Goal: Register for event/course

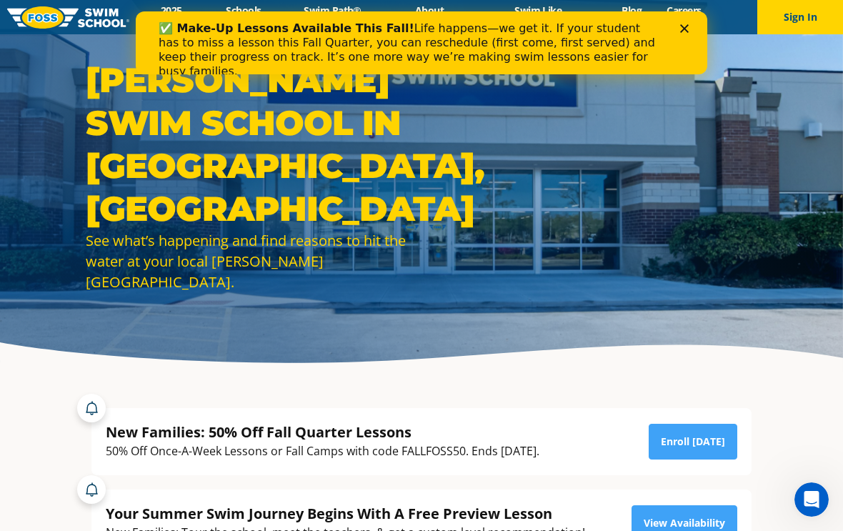
click at [684, 31] on icon "Close" at bounding box center [684, 28] width 9 height 9
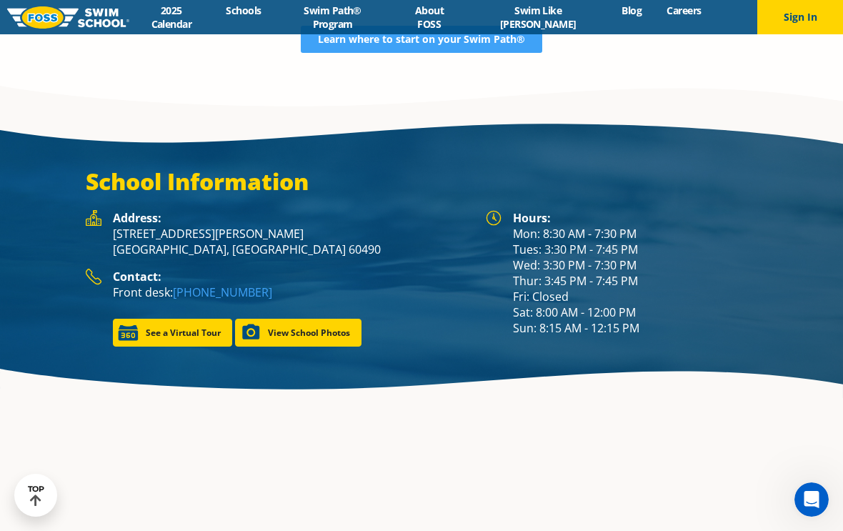
scroll to position [1898, 0]
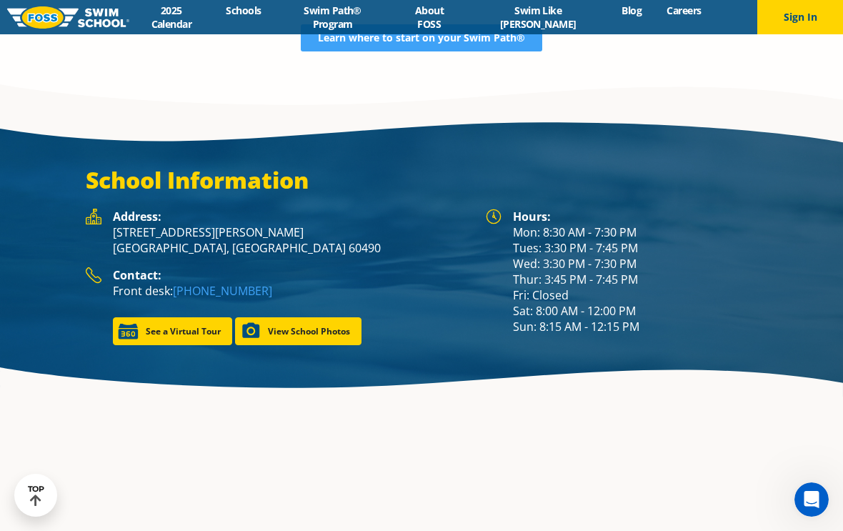
click at [254, 330] on link "View School Photos" at bounding box center [298, 331] width 126 height 28
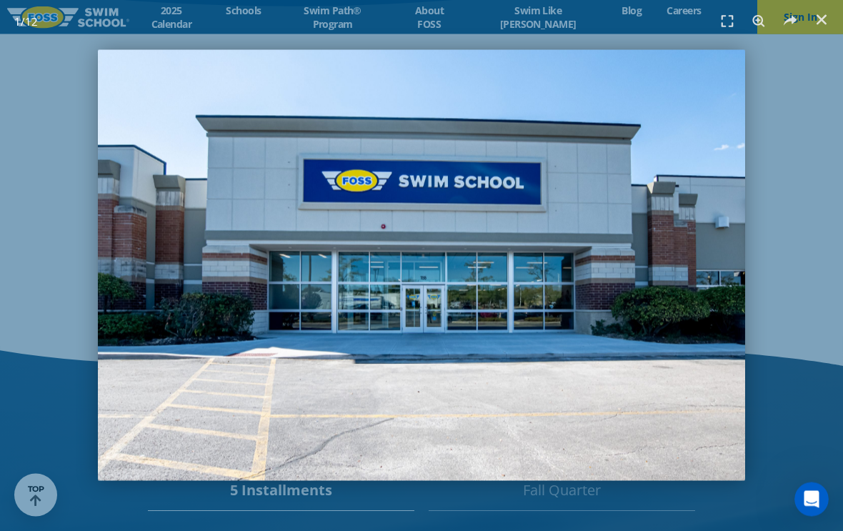
scroll to position [2215, 0]
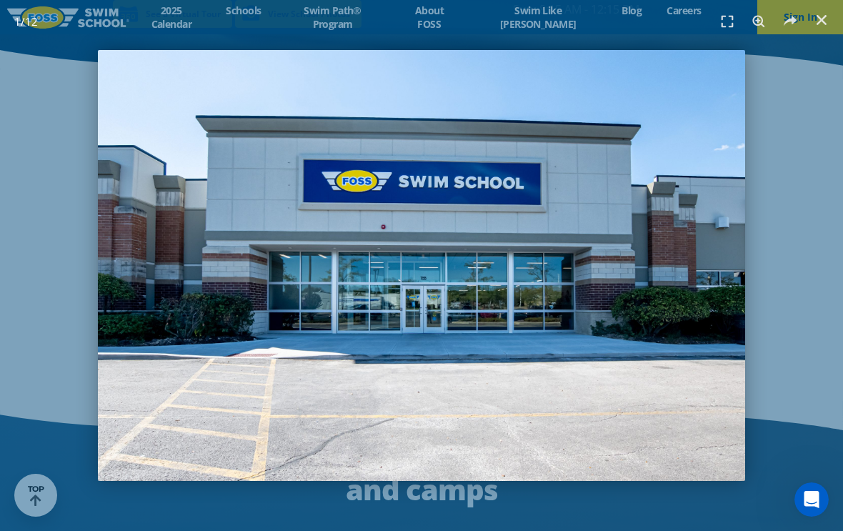
click at [821, 21] on use "Close (Esc)" at bounding box center [821, 20] width 10 height 10
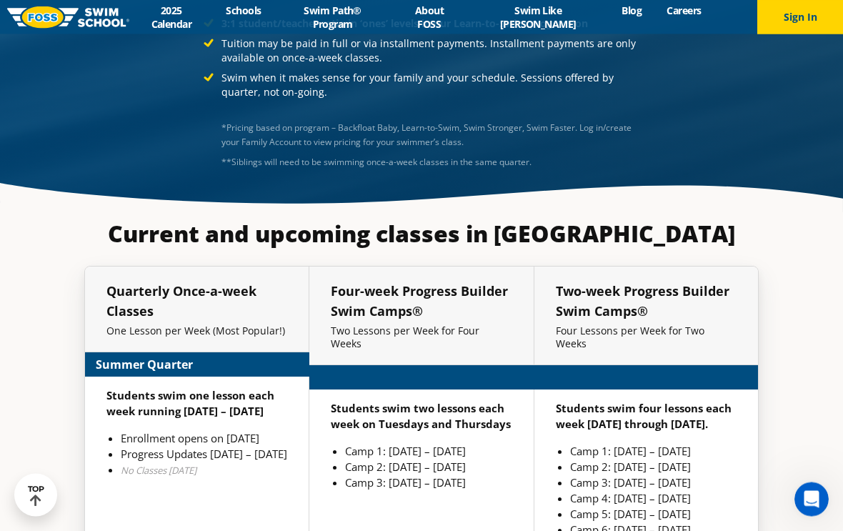
scroll to position [3052, 0]
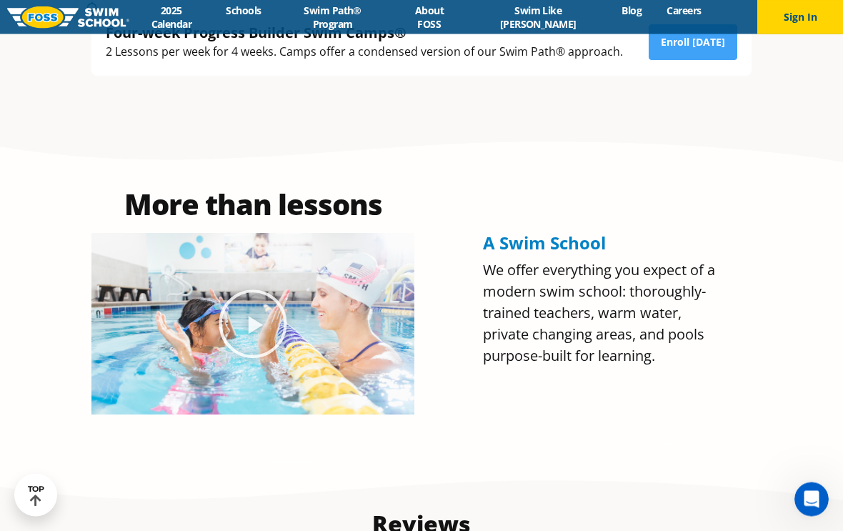
click at [245, 342] on icon "Play Video about Olympian Regan Smith, FOSS" at bounding box center [252, 324] width 71 height 71
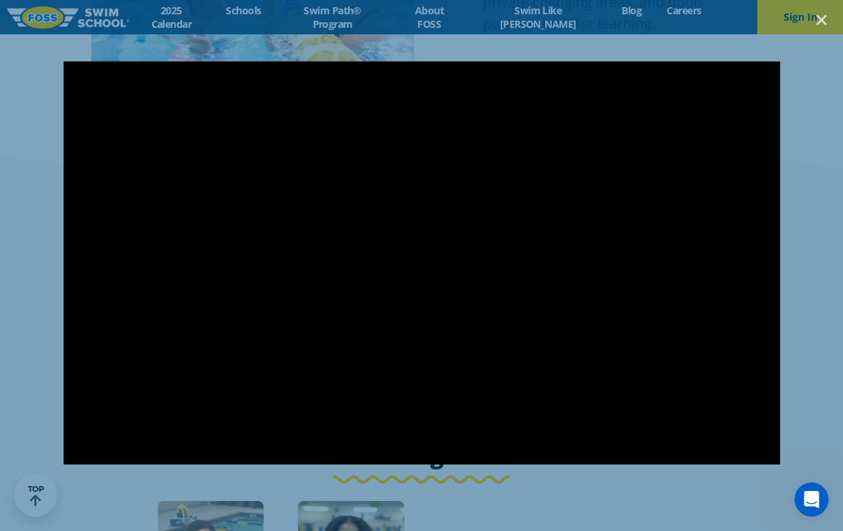
scroll to position [896, 0]
click at [245, 16] on div at bounding box center [421, 265] width 843 height 531
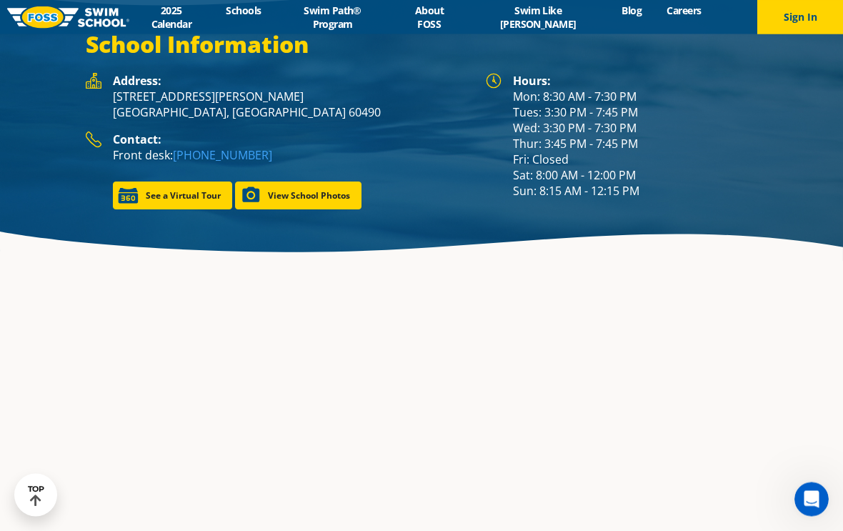
scroll to position [2073, 0]
click at [330, 181] on link "View School Photos" at bounding box center [298, 195] width 126 height 28
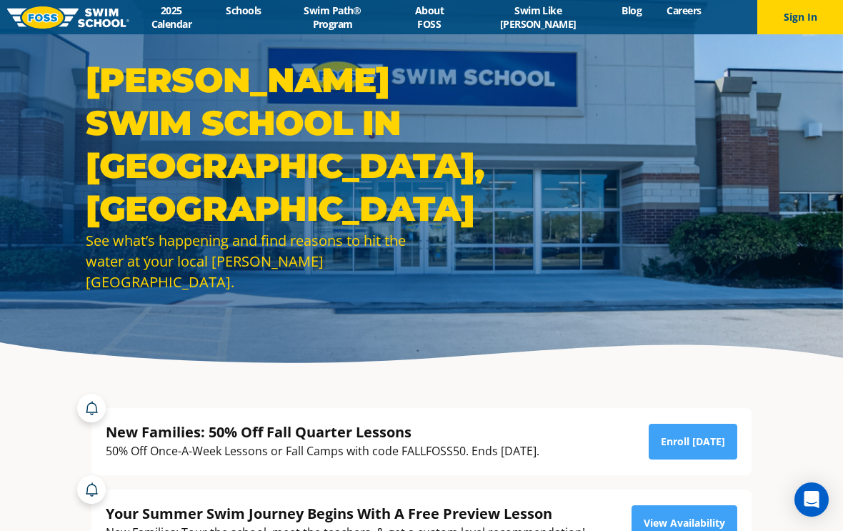
click at [267, 17] on link "Schools" at bounding box center [244, 11] width 60 height 14
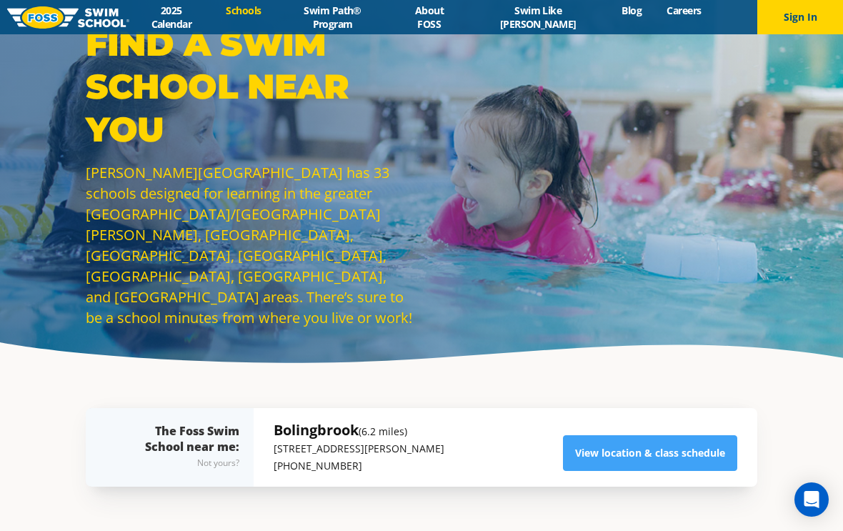
click at [466, 19] on link "About FOSS" at bounding box center [428, 17] width 75 height 27
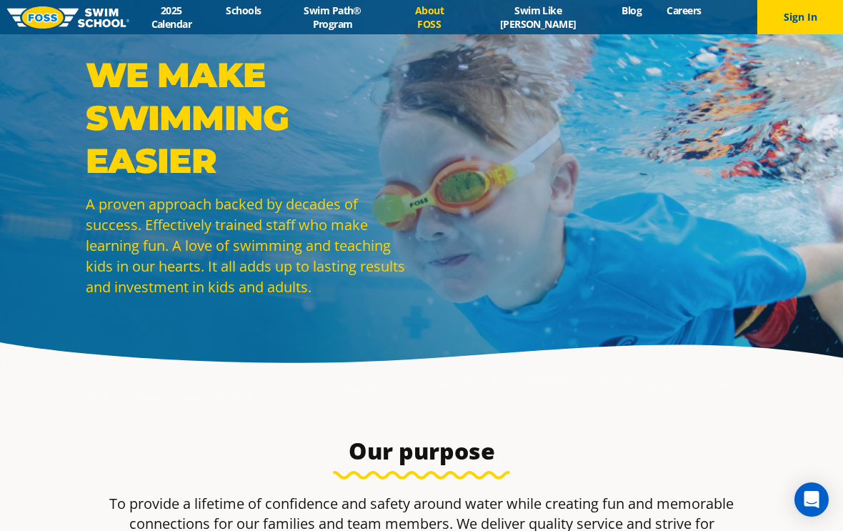
click at [251, 17] on link "Schools" at bounding box center [244, 11] width 60 height 14
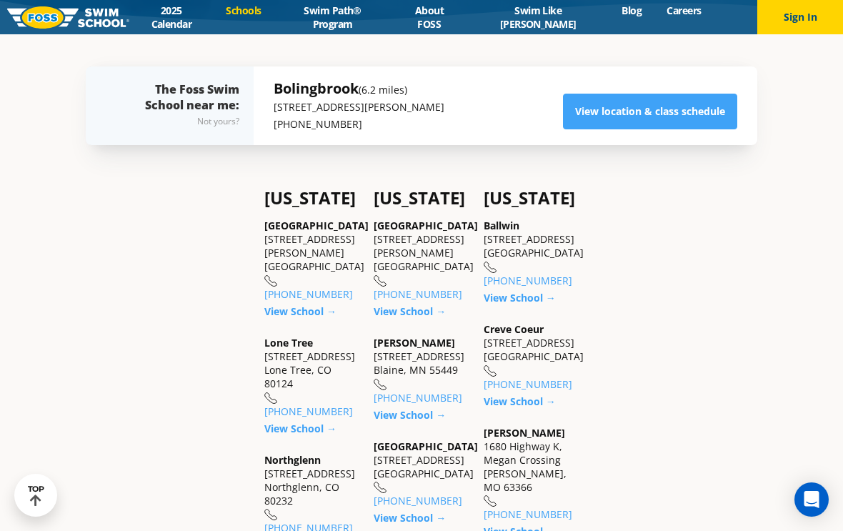
scroll to position [341, 0]
click at [712, 130] on link "View location & class schedule" at bounding box center [650, 112] width 174 height 36
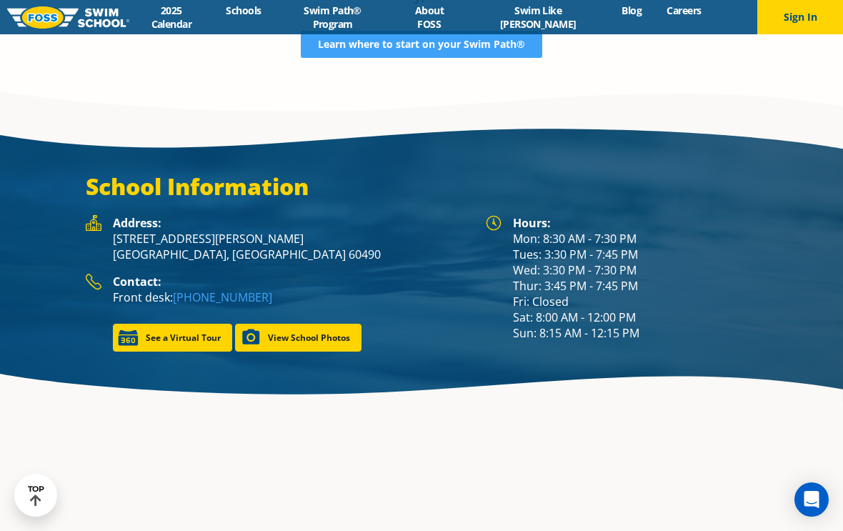
scroll to position [1935, 0]
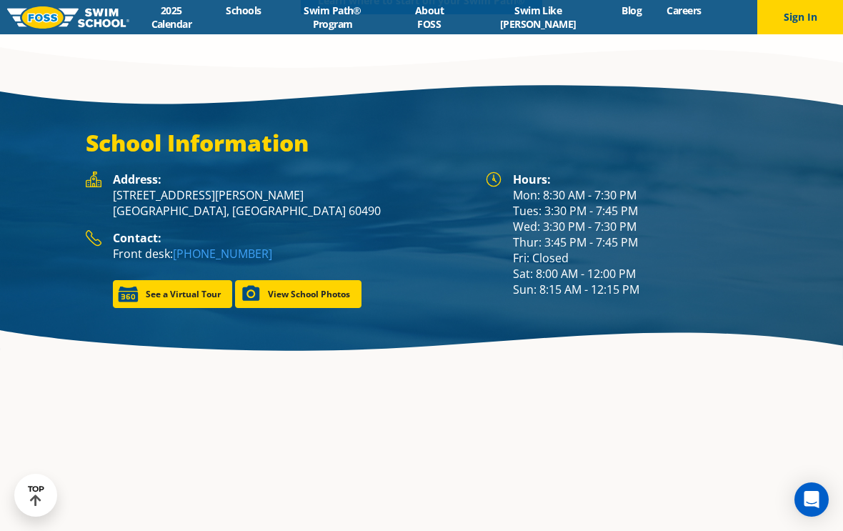
click at [327, 294] on link "View School Photos" at bounding box center [298, 294] width 126 height 28
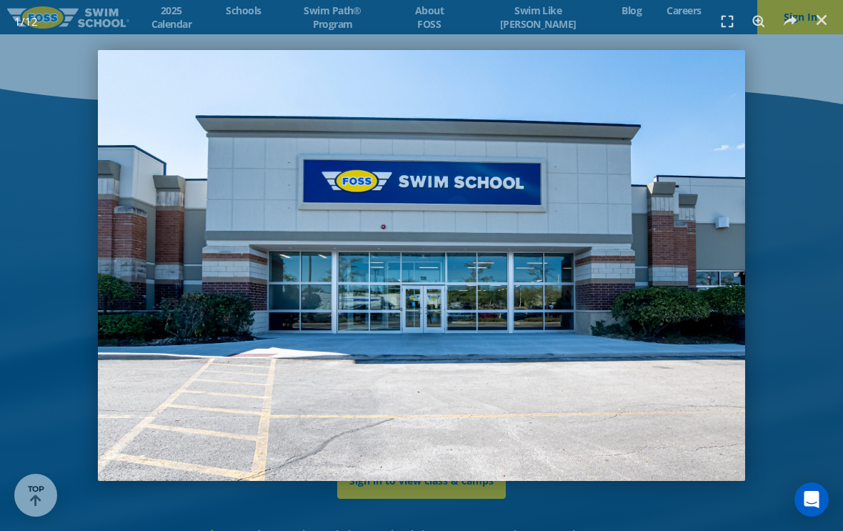
scroll to position [2525, 0]
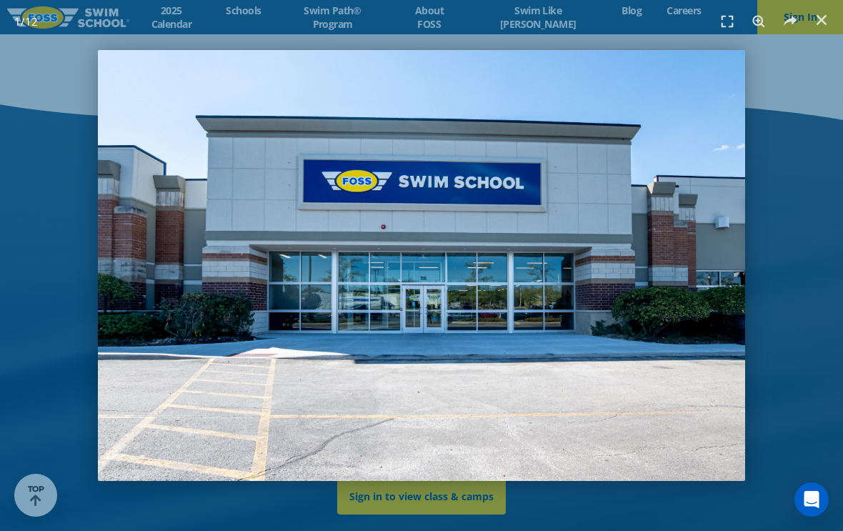
click at [824, 20] on icon "Close (Esc)" at bounding box center [821, 20] width 14 height 14
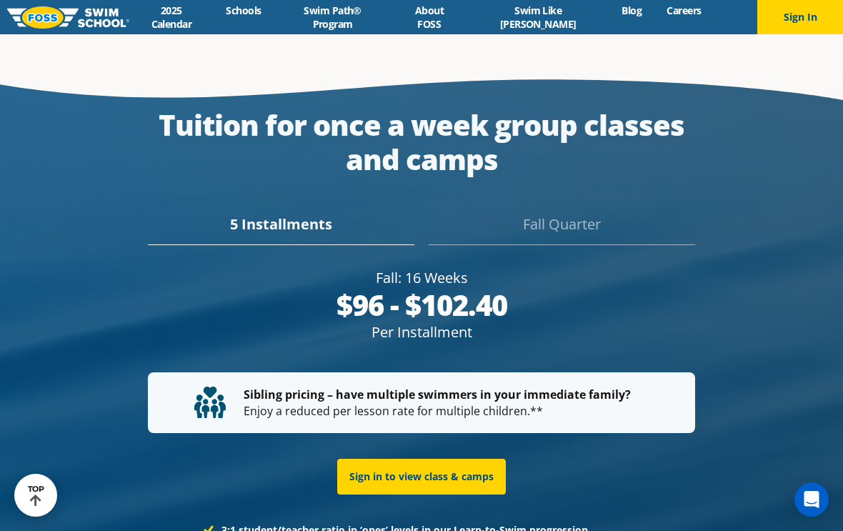
scroll to position [2544, 0]
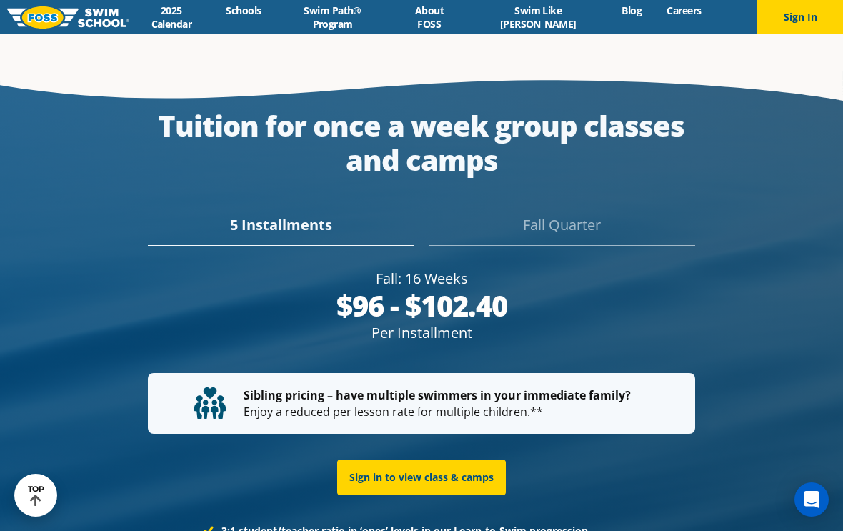
click at [571, 224] on div "Fall Quarter" at bounding box center [562, 229] width 266 height 31
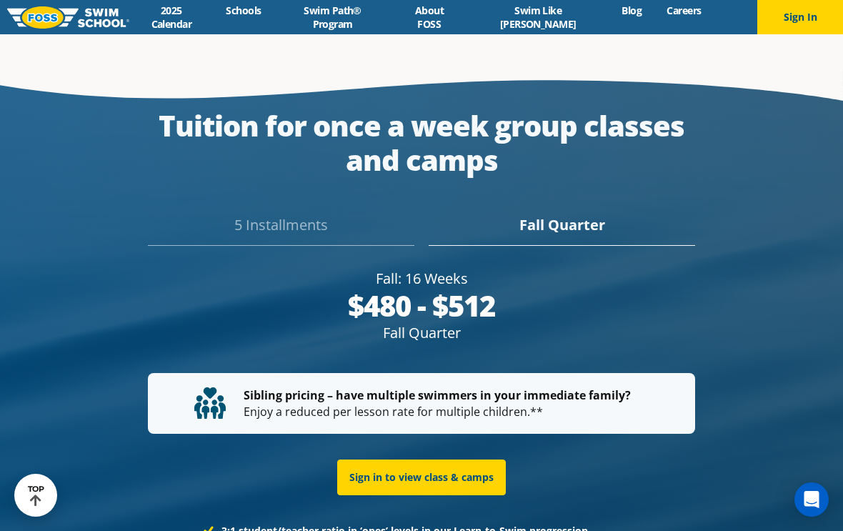
click at [299, 214] on div "5 Installments" at bounding box center [281, 229] width 266 height 31
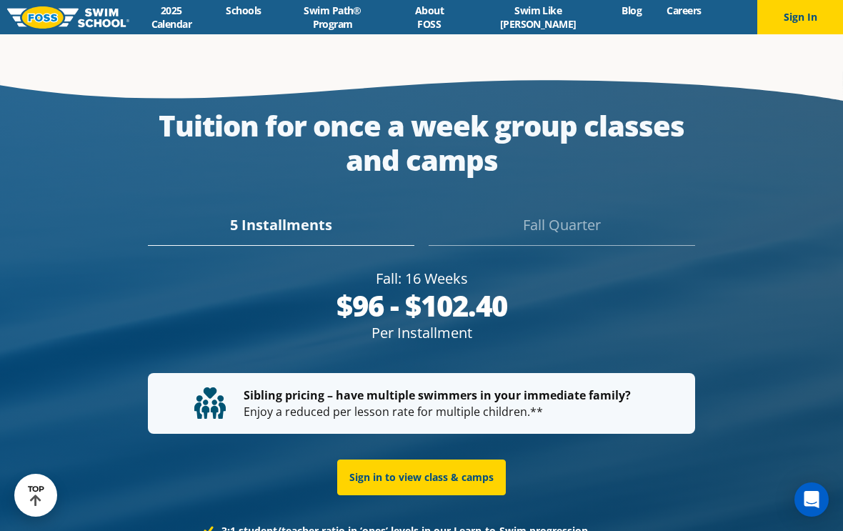
click at [584, 229] on div "Fall Quarter" at bounding box center [562, 229] width 266 height 31
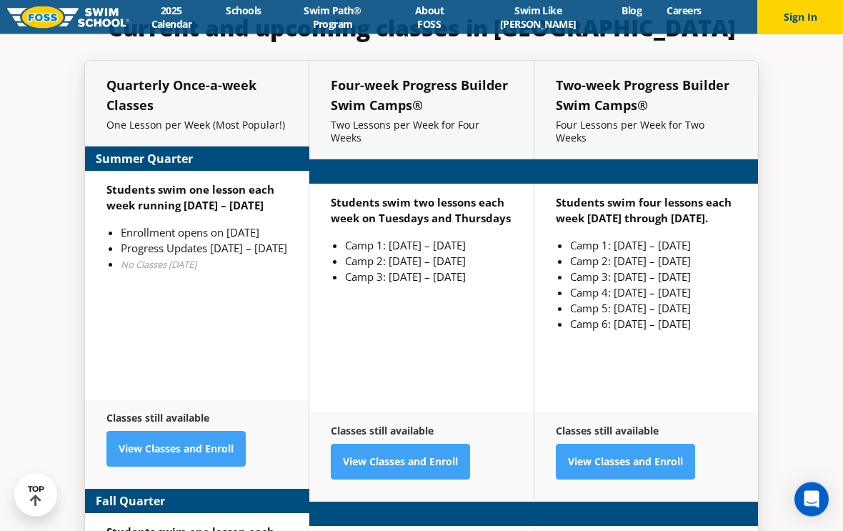
scroll to position [3257, 0]
